Goal: Task Accomplishment & Management: Manage account settings

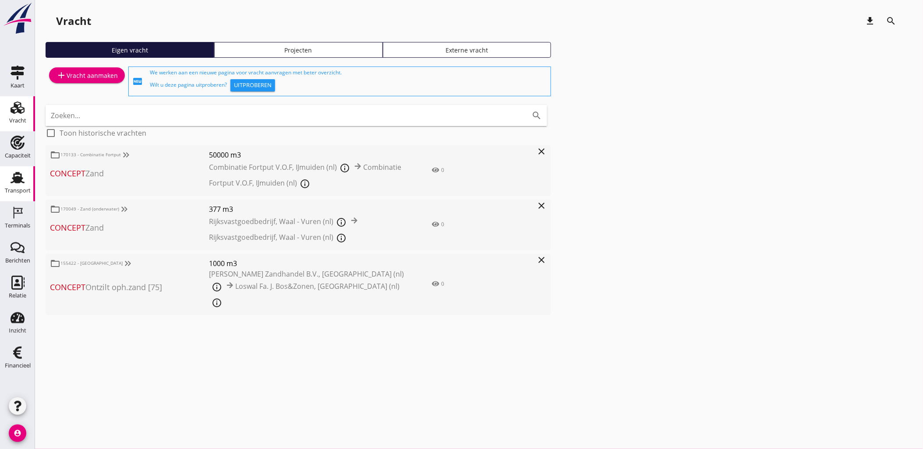
click at [25, 181] on div "Transport" at bounding box center [17, 178] width 21 height 14
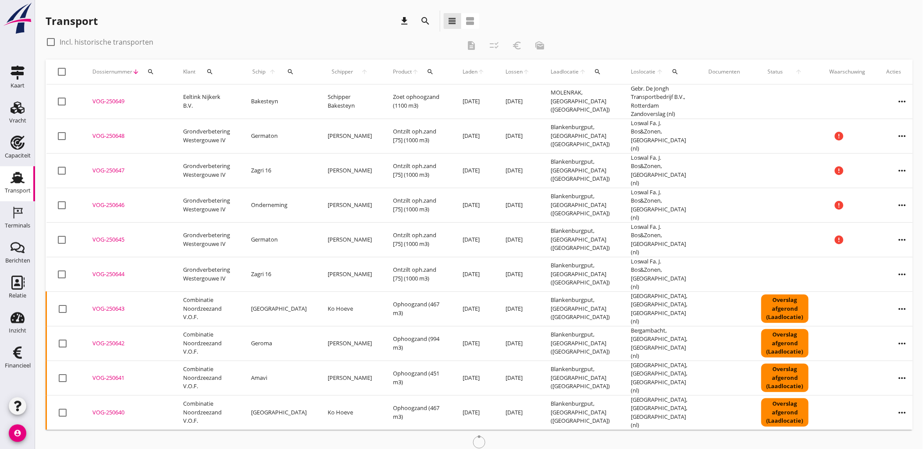
click at [151, 73] on icon "search" at bounding box center [150, 71] width 7 height 7
click at [200, 90] on input "Zoeken op dossiernummer..." at bounding box center [191, 97] width 91 height 14
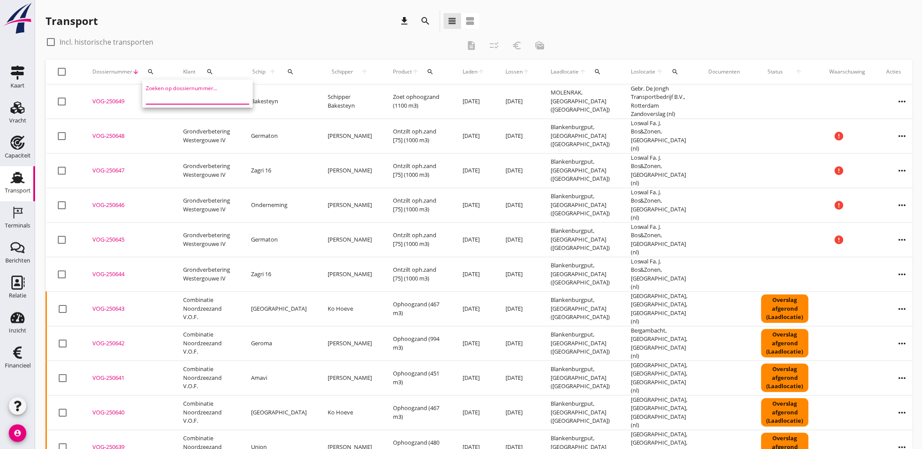
paste input "VOG-250572"
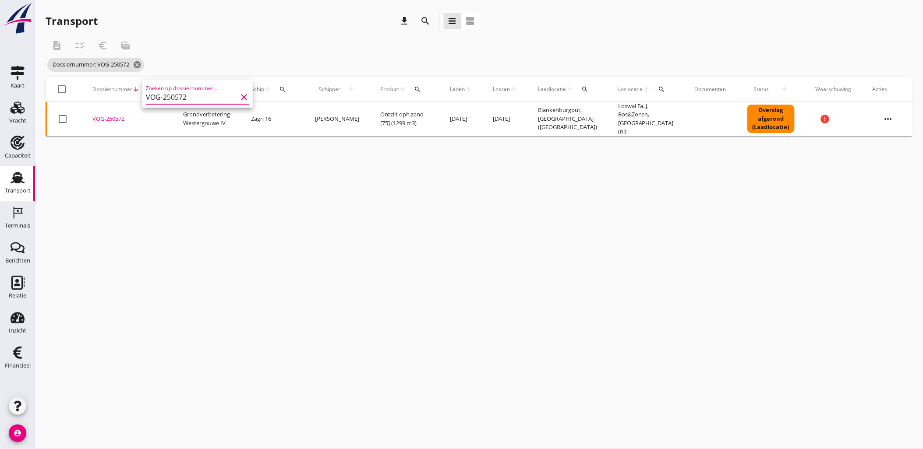
type input "VOG-250572"
click at [110, 116] on div "VOG-250572" at bounding box center [127, 119] width 70 height 9
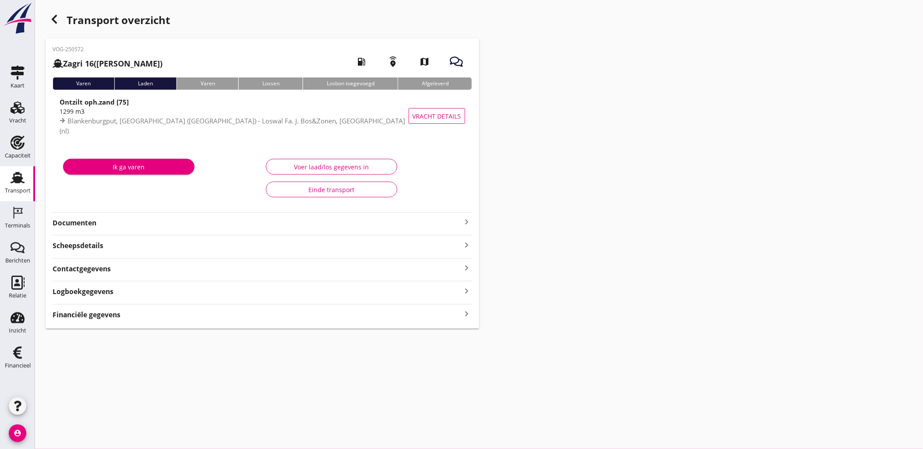
click at [191, 313] on div "VOG-250572 Zagri 16 ([PERSON_NAME]) local_gas_station emergency_share map Varen…" at bounding box center [263, 184] width 434 height 290
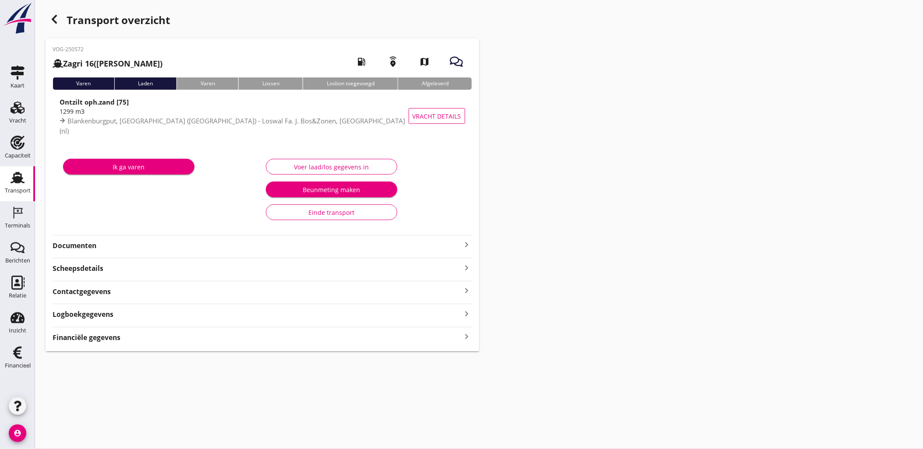
click at [188, 342] on div "Financiële gegevens keyboard_arrow_right" at bounding box center [263, 337] width 420 height 12
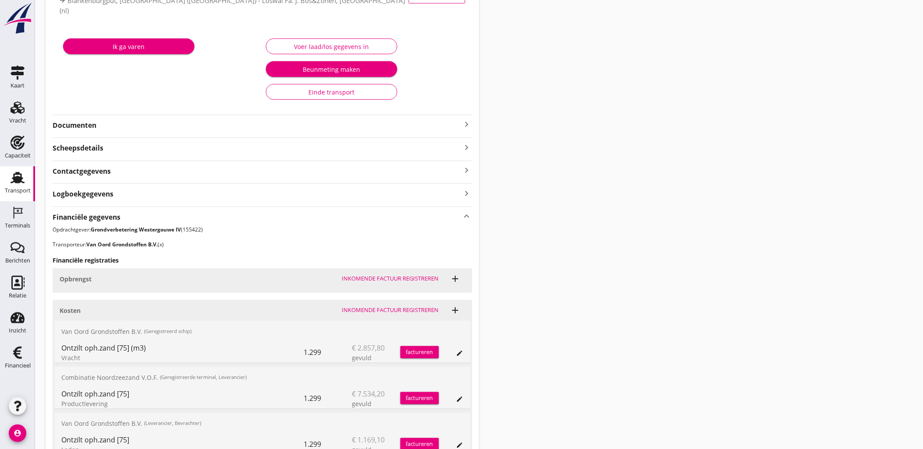
scroll to position [206, 0]
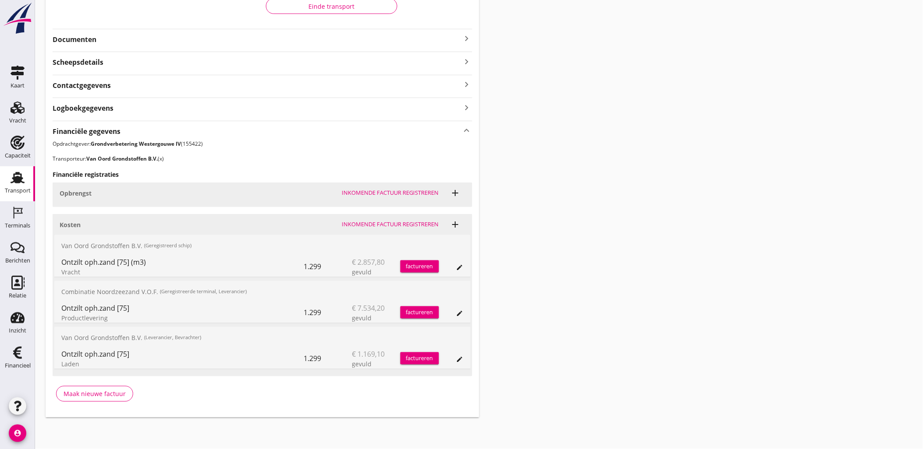
click at [457, 266] on div "edit" at bounding box center [460, 267] width 12 height 7
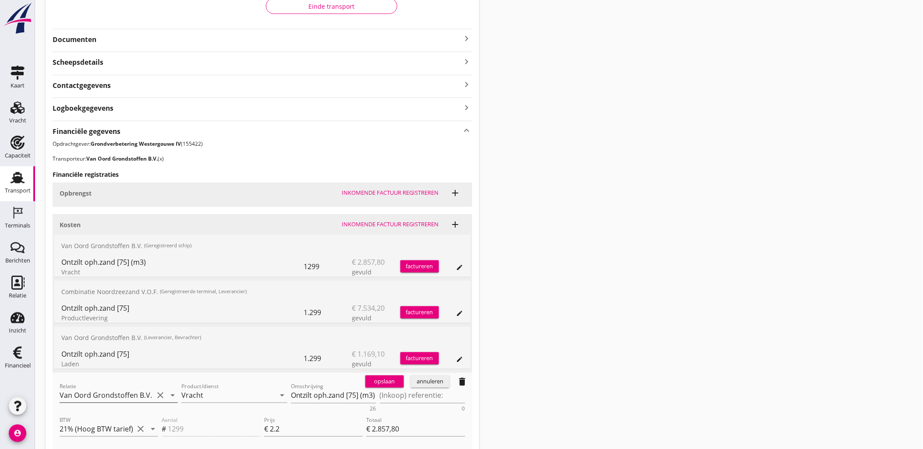
click at [129, 391] on input "Van Oord Grondstoffen B.V. (x)" at bounding box center [107, 396] width 94 height 14
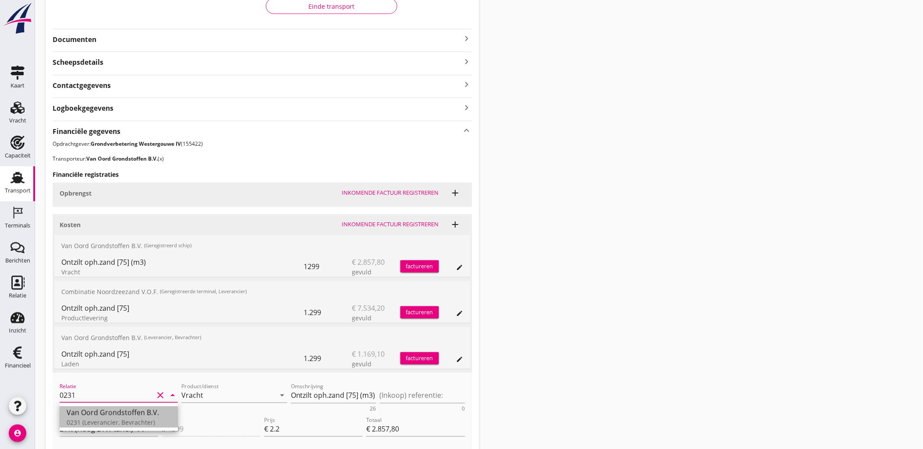
click at [124, 414] on div "Van Oord Grondstoffen B.V." at bounding box center [119, 413] width 104 height 11
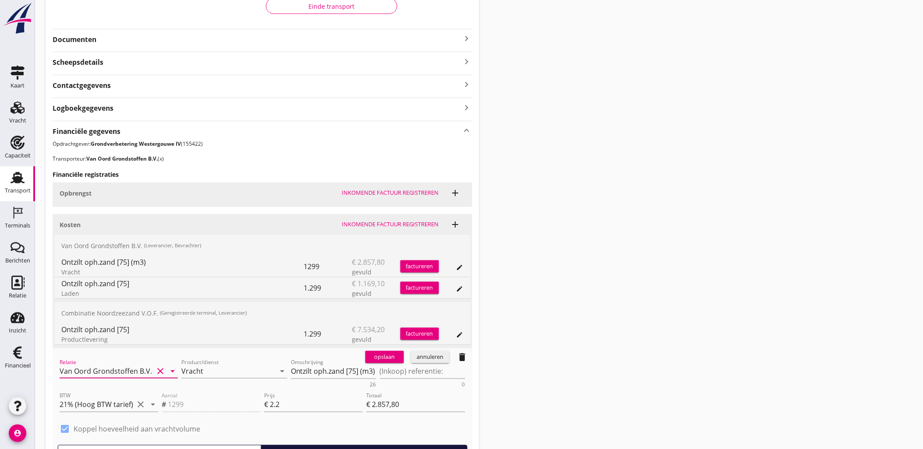
type input "Van Oord Grondstoffen B.V. (0231)"
click at [377, 361] on div "opslaan" at bounding box center [385, 357] width 32 height 9
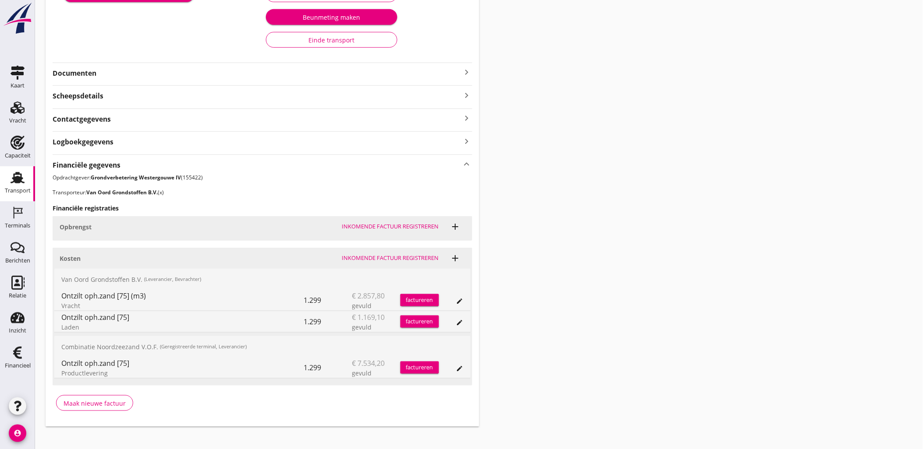
scroll to position [0, 0]
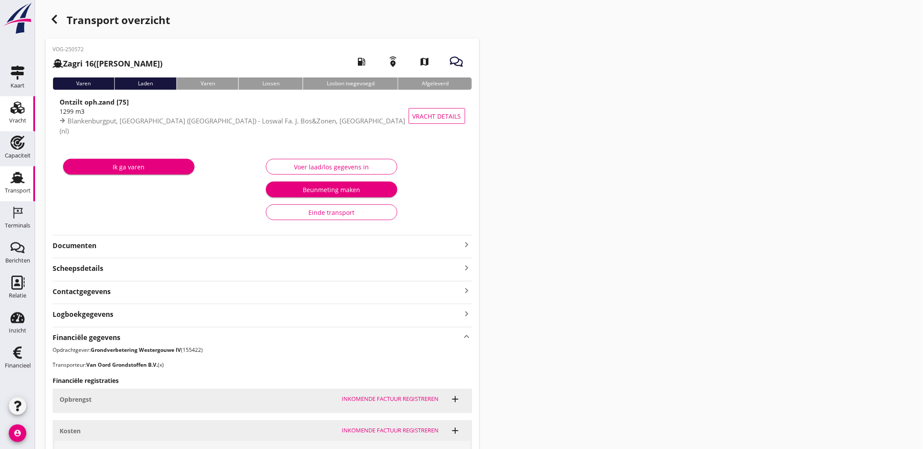
click at [19, 111] on use at bounding box center [18, 108] width 14 height 12
